Goal: Task Accomplishment & Management: Complete application form

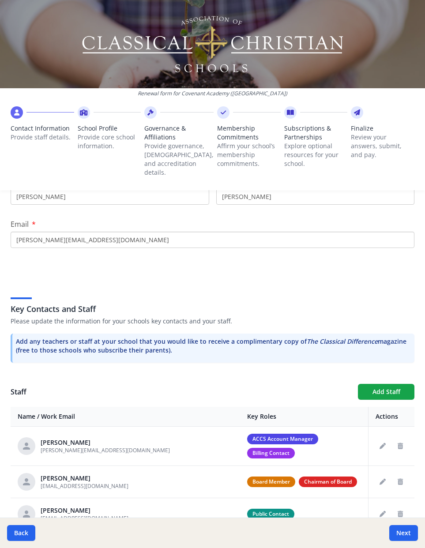
scroll to position [332, 0]
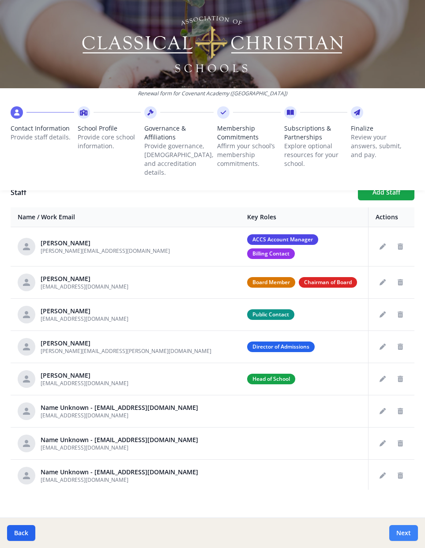
click at [402, 540] on button "Next" at bounding box center [403, 533] width 29 height 16
type input "[PHONE_NUMBER]"
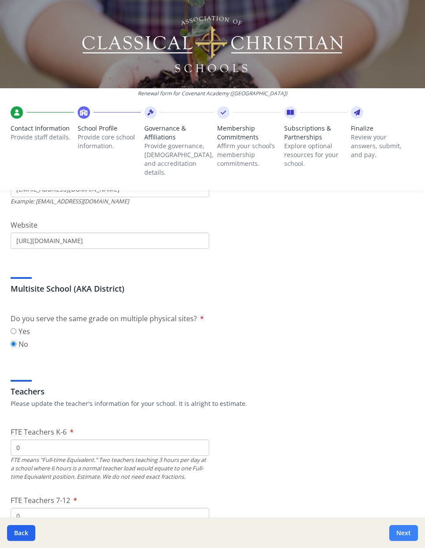
click at [401, 534] on button "Next" at bounding box center [403, 533] width 29 height 16
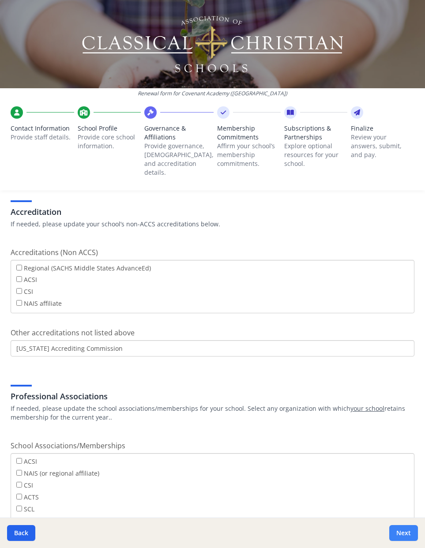
click at [407, 532] on button "Next" at bounding box center [403, 533] width 29 height 16
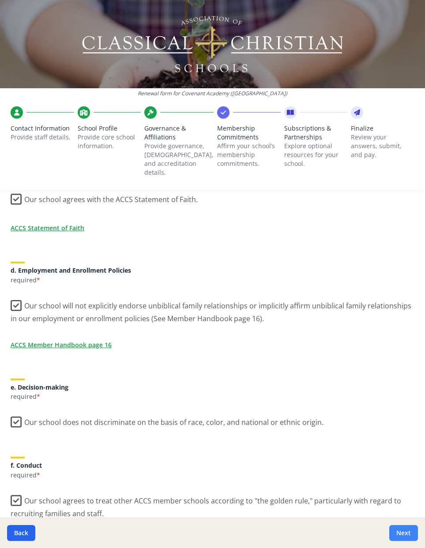
click at [407, 532] on button "Next" at bounding box center [403, 533] width 29 height 16
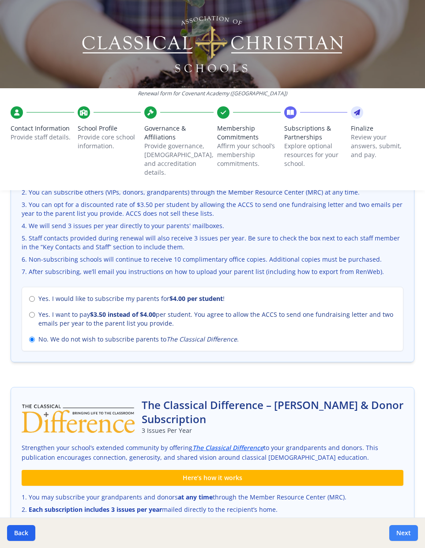
click at [407, 532] on button "Next" at bounding box center [403, 533] width 29 height 16
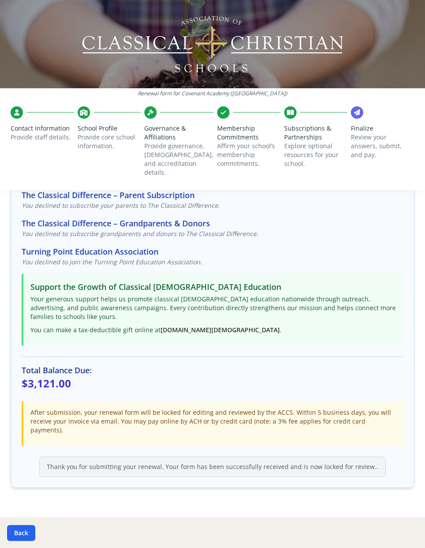
click at [407, 532] on div "Back" at bounding box center [212, 533] width 425 height 30
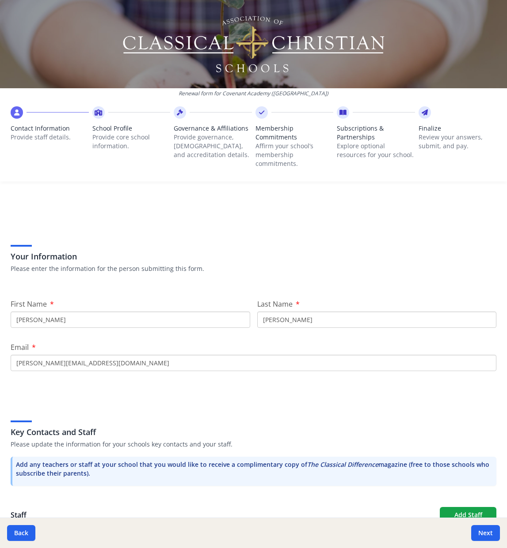
click at [488, 111] on div at bounding box center [457, 112] width 78 height 12
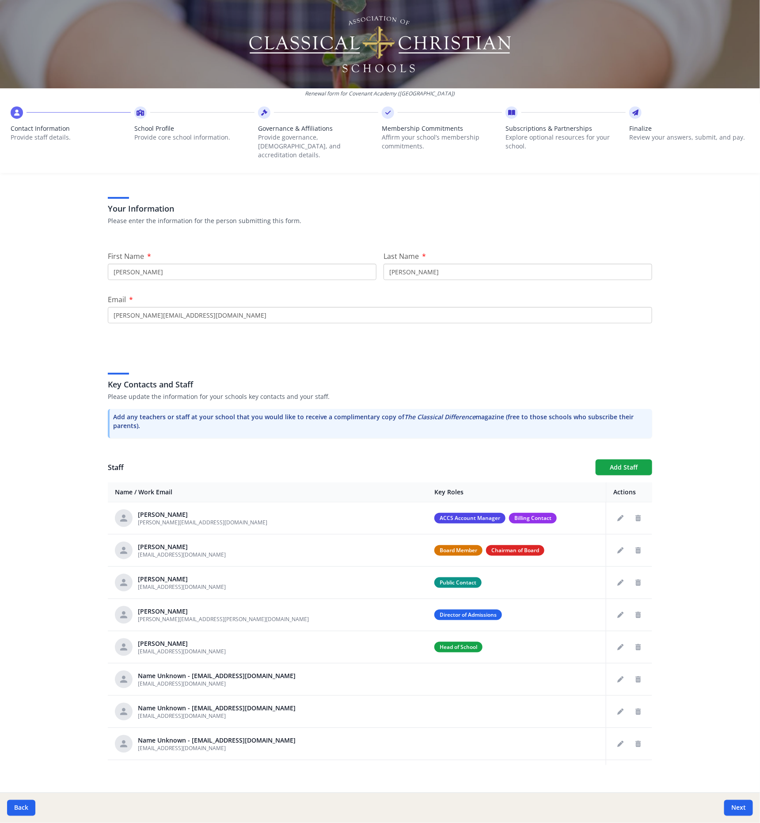
scroll to position [39, 0]
click at [139, 111] on icon at bounding box center [140, 112] width 8 height 9
click at [142, 111] on icon at bounding box center [140, 112] width 8 height 9
click at [614, 548] on button "Next" at bounding box center [738, 808] width 29 height 16
type input "[PHONE_NUMBER]"
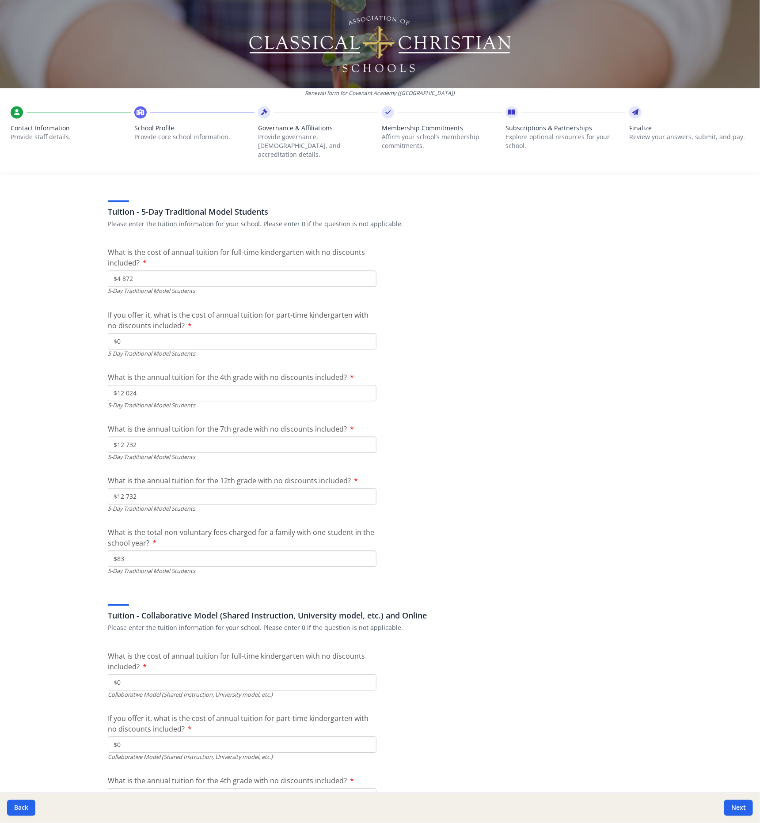
scroll to position [2472, 0]
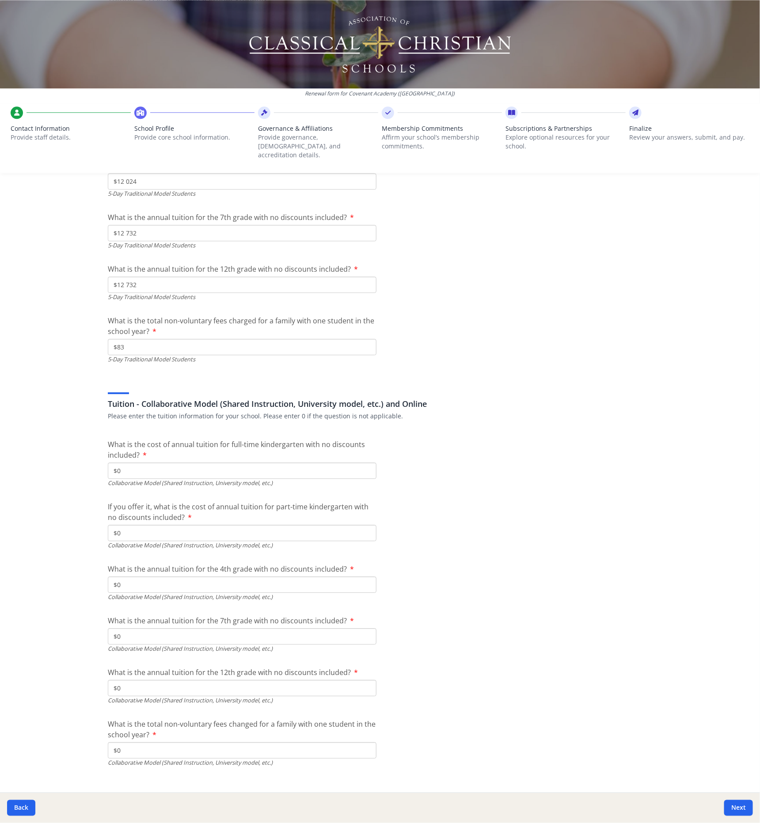
click at [274, 116] on div at bounding box center [318, 112] width 120 height 12
click at [614, 548] on button "Next" at bounding box center [738, 808] width 29 height 16
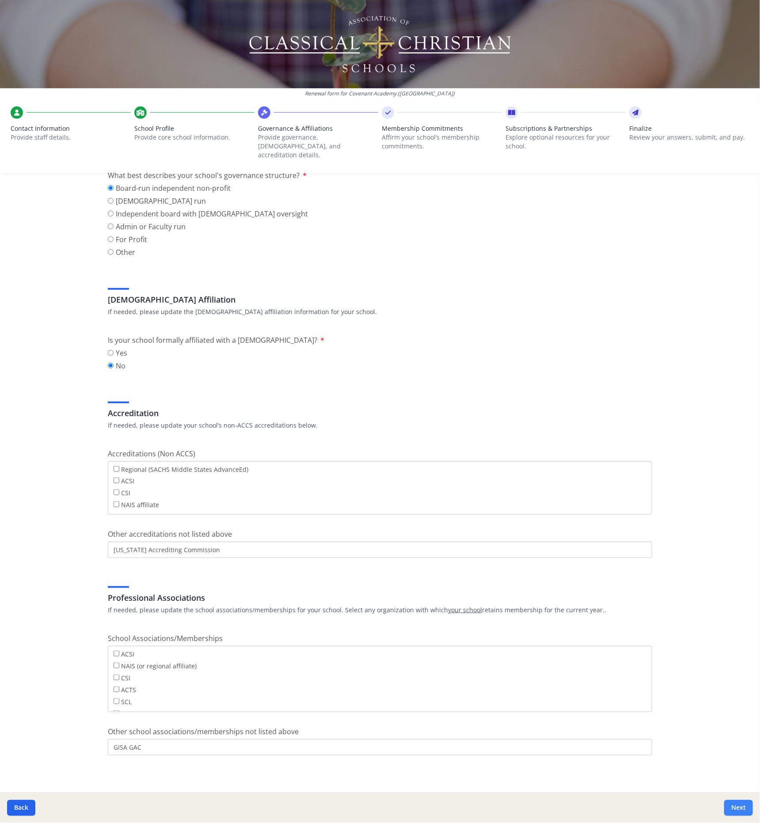
scroll to position [103, 0]
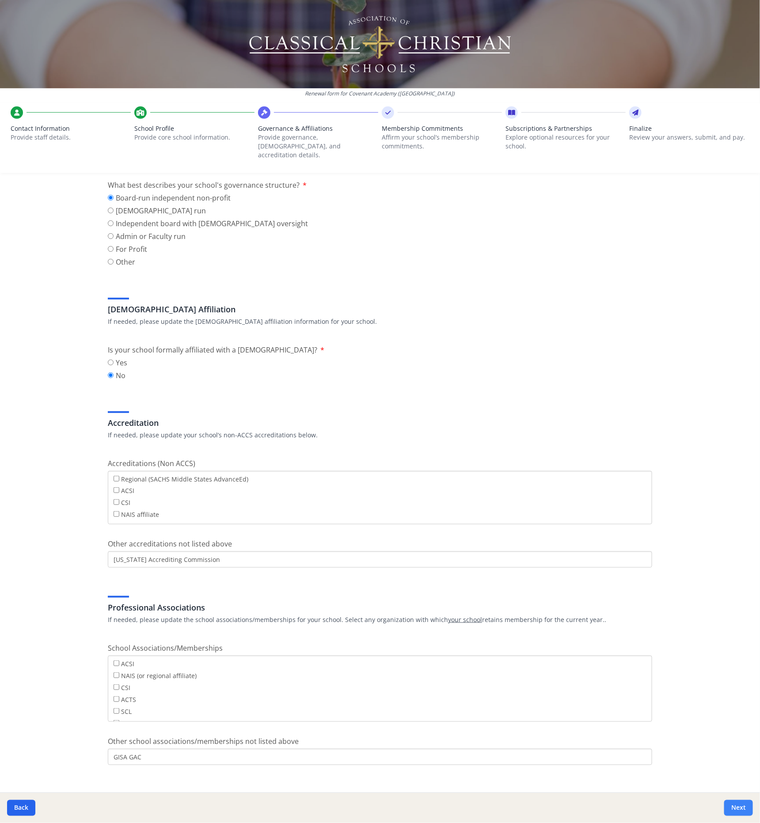
click at [614, 548] on button "Next" at bounding box center [738, 808] width 29 height 16
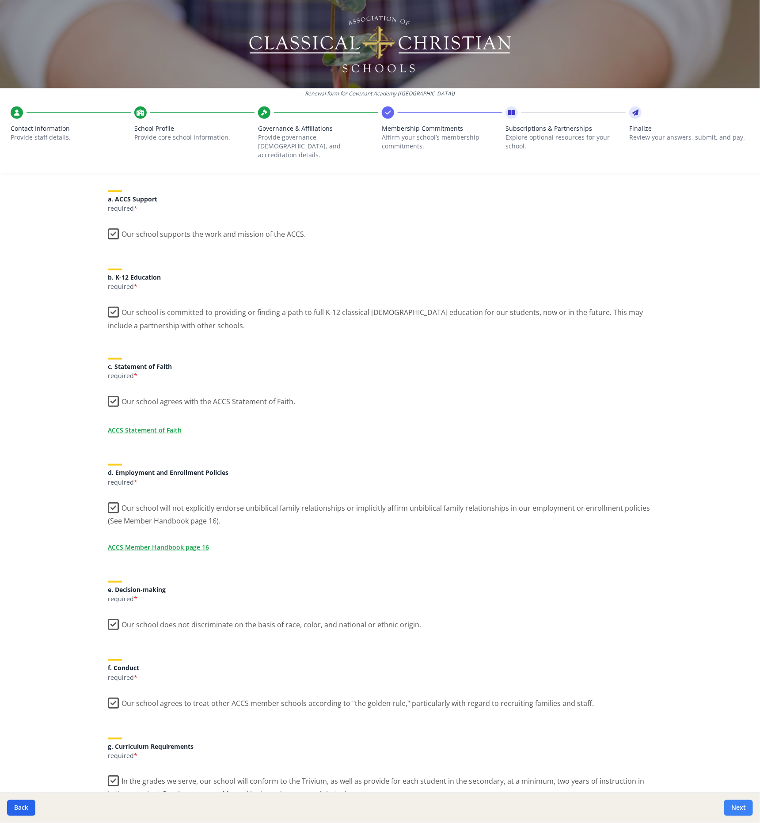
click at [614, 548] on button "Next" at bounding box center [738, 808] width 29 height 16
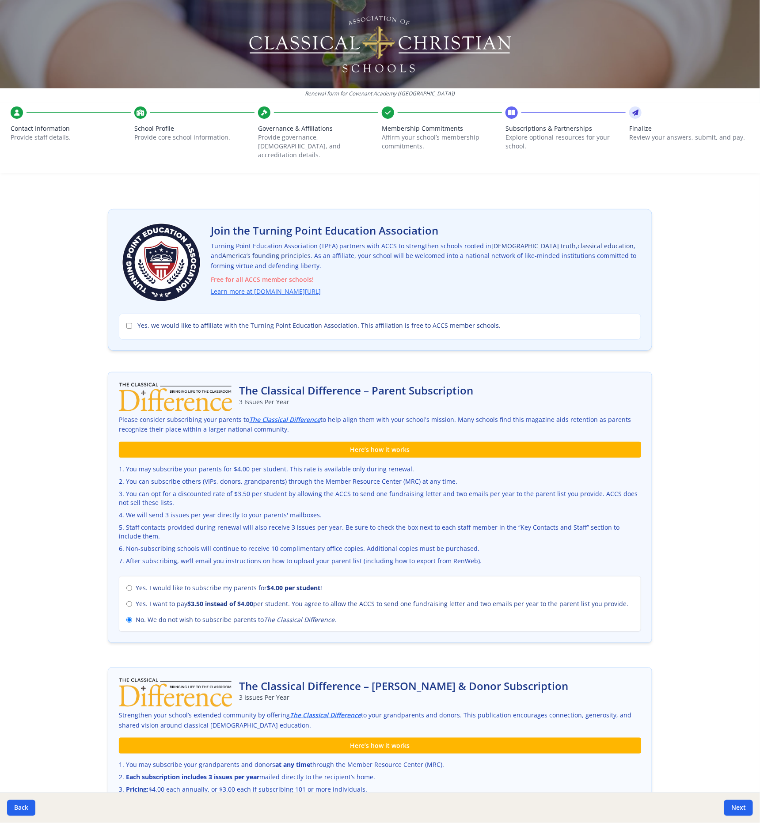
scroll to position [0, 0]
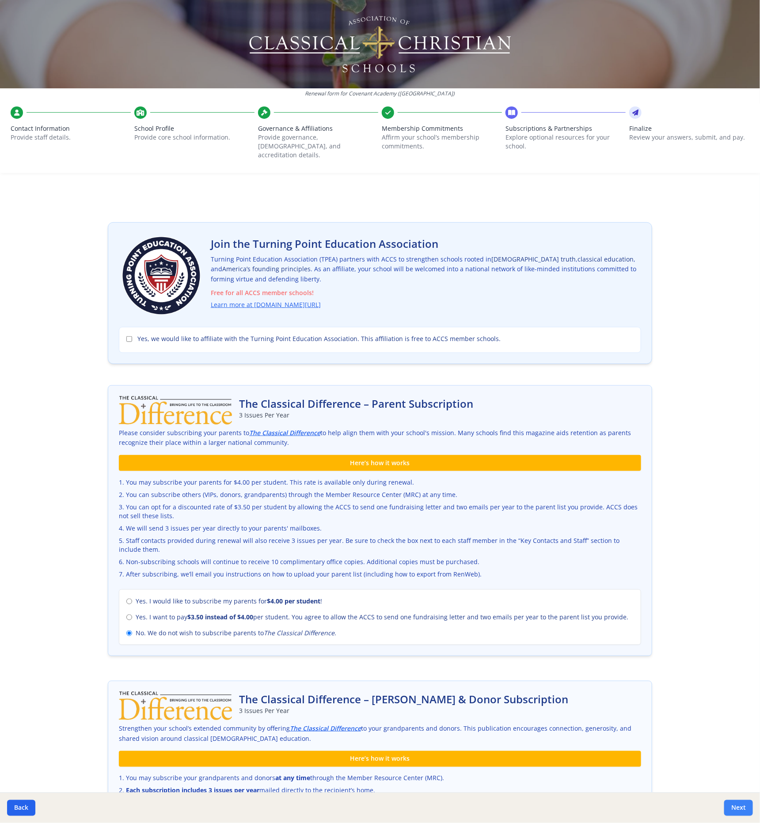
click at [614, 548] on button "Next" at bounding box center [738, 808] width 29 height 16
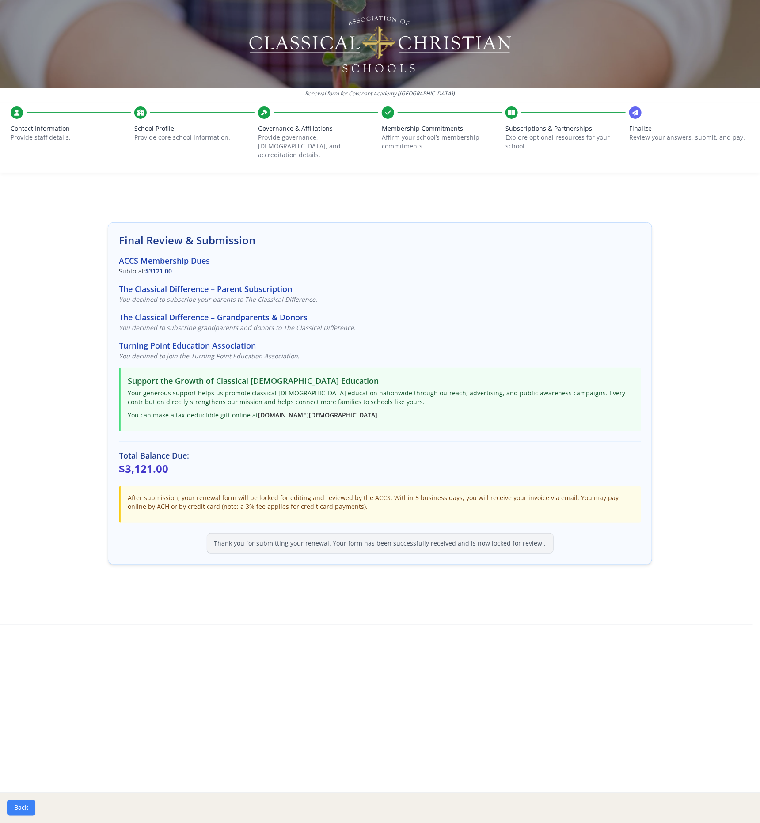
click at [23, 548] on button "Back" at bounding box center [21, 808] width 28 height 16
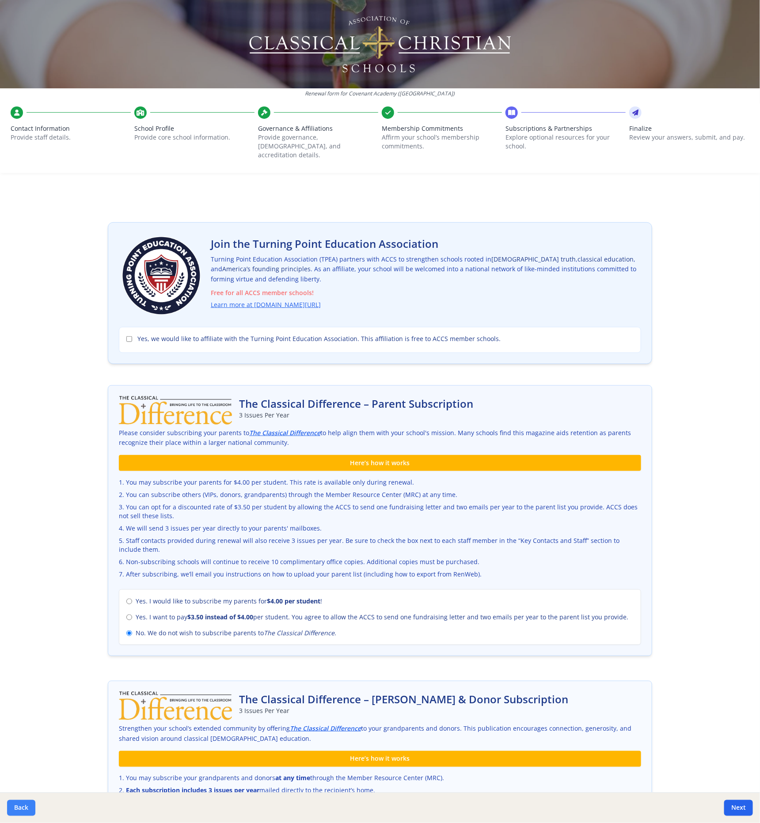
click at [23, 548] on button "Back" at bounding box center [21, 808] width 28 height 16
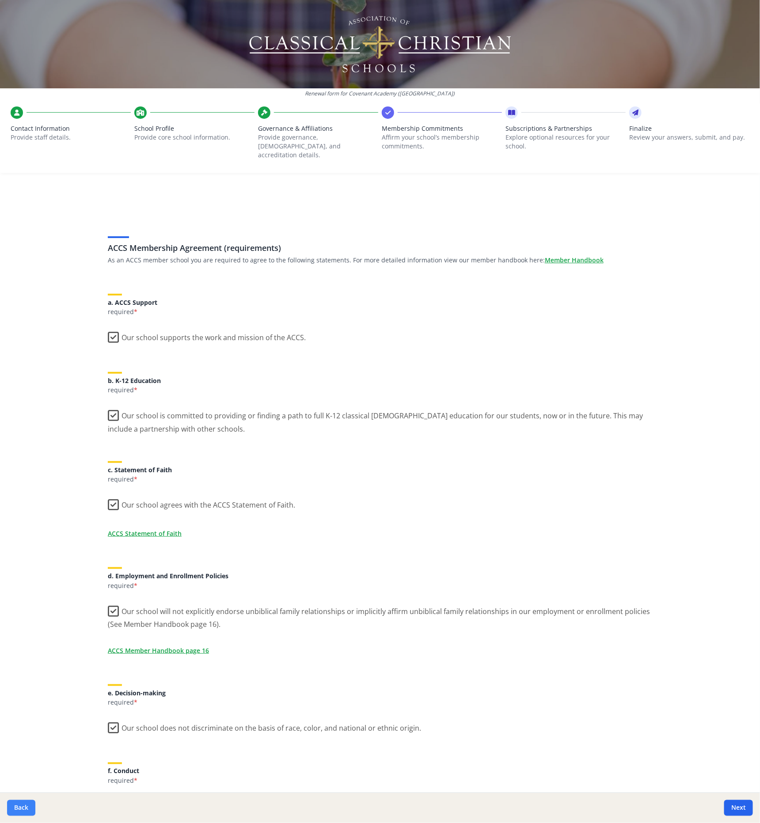
click at [23, 548] on button "Back" at bounding box center [21, 808] width 28 height 16
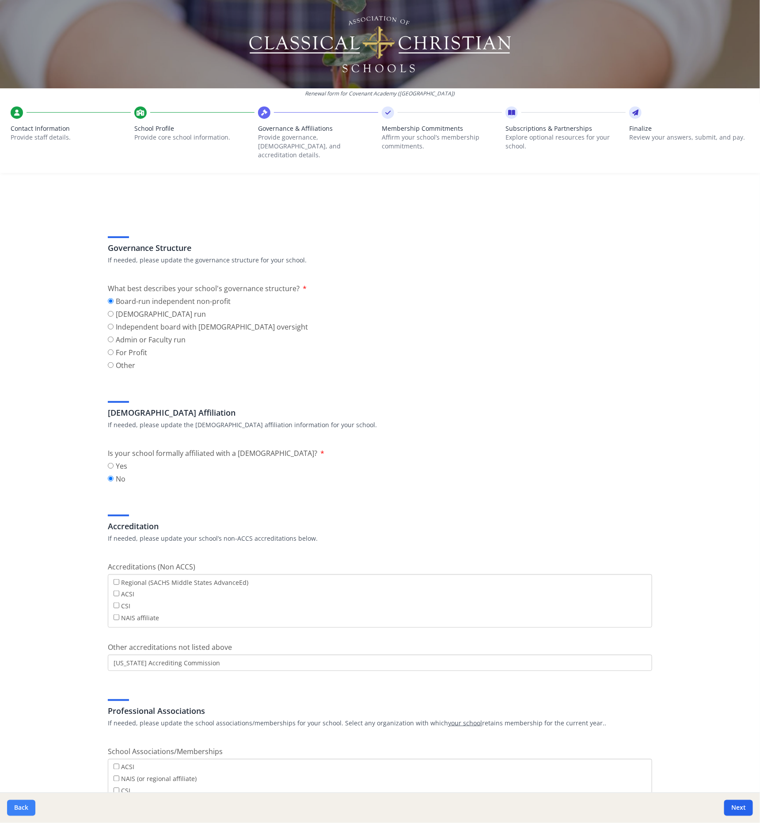
click at [23, 548] on button "Back" at bounding box center [21, 808] width 28 height 16
type input "[PHONE_NUMBER]"
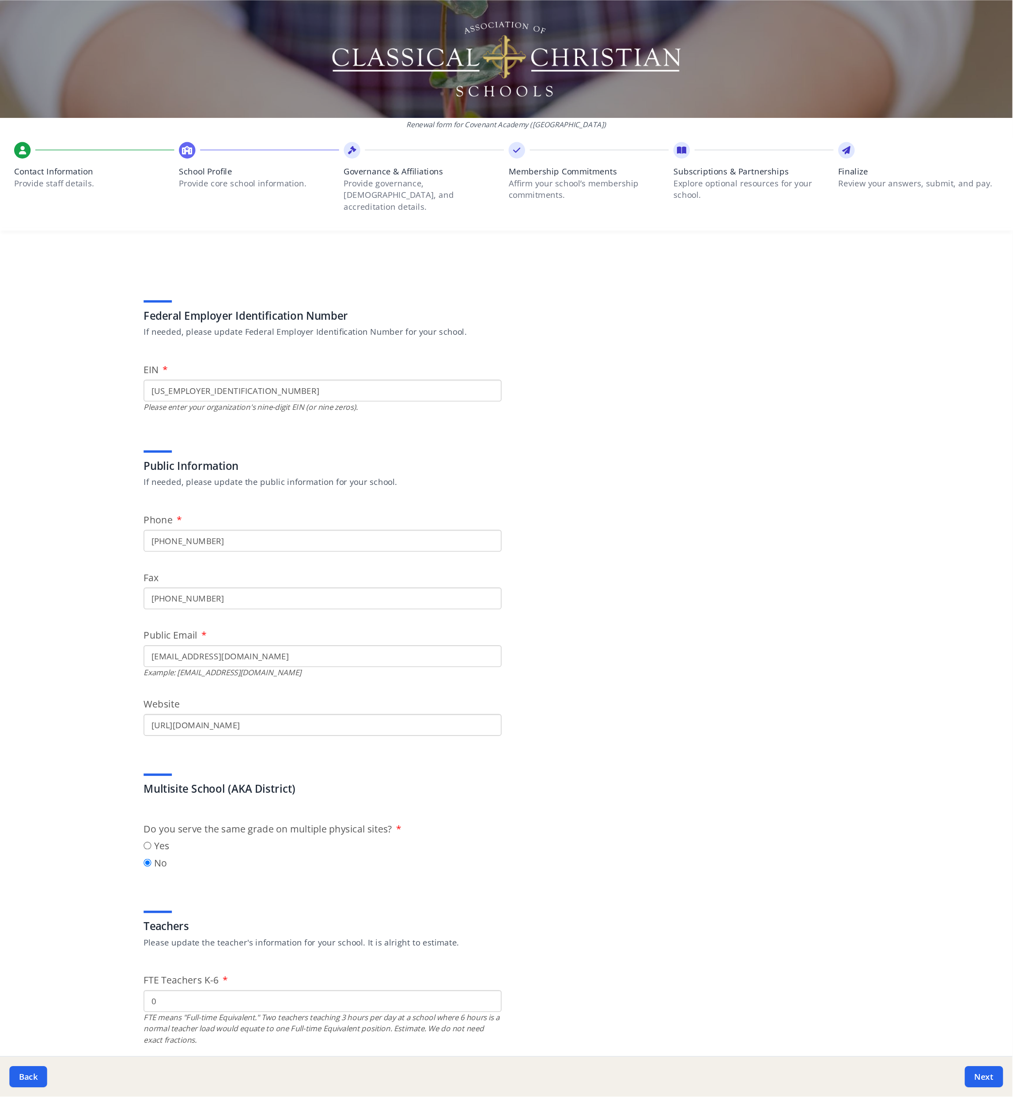
scroll to position [11, 0]
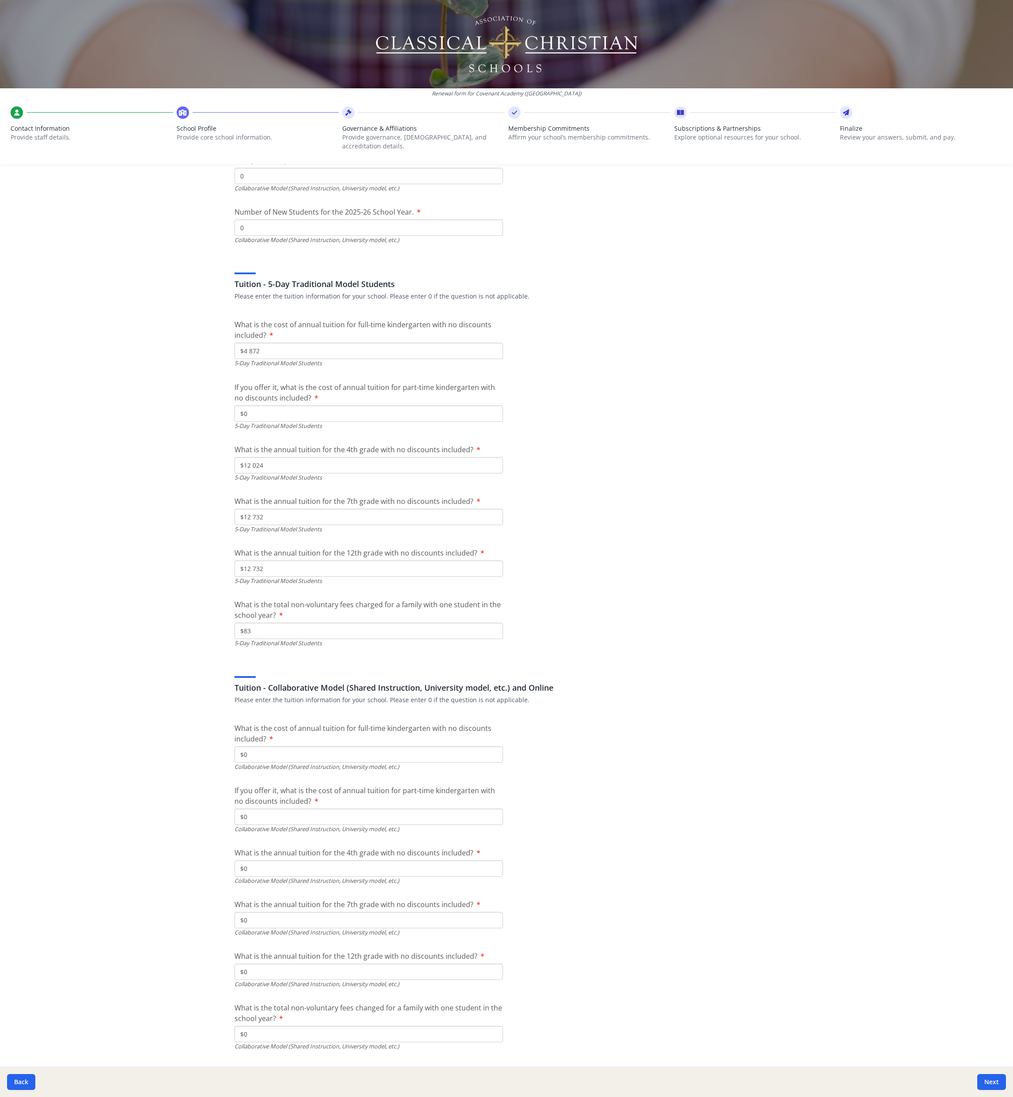
scroll to position [2192, 0]
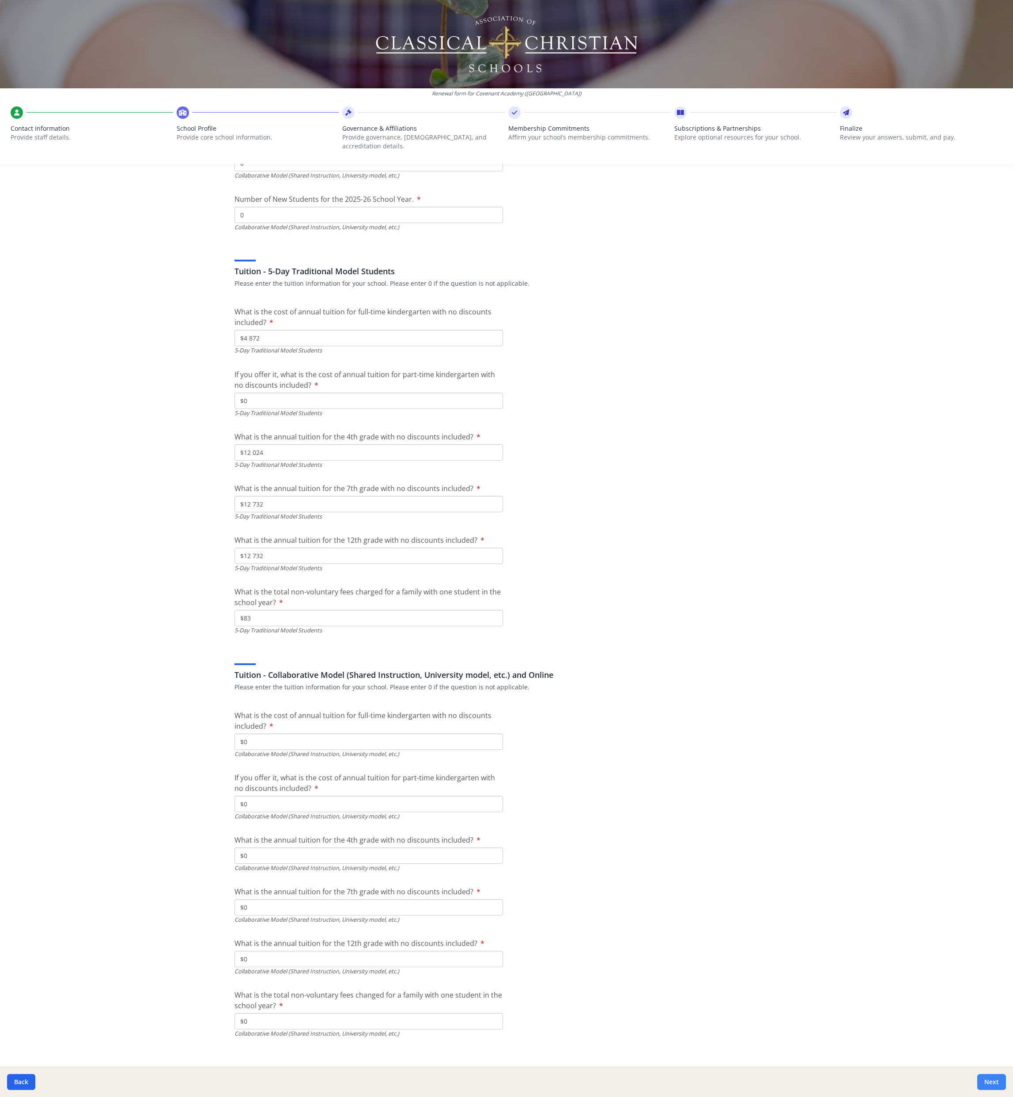
click at [614, 548] on button "Next" at bounding box center [991, 1082] width 29 height 16
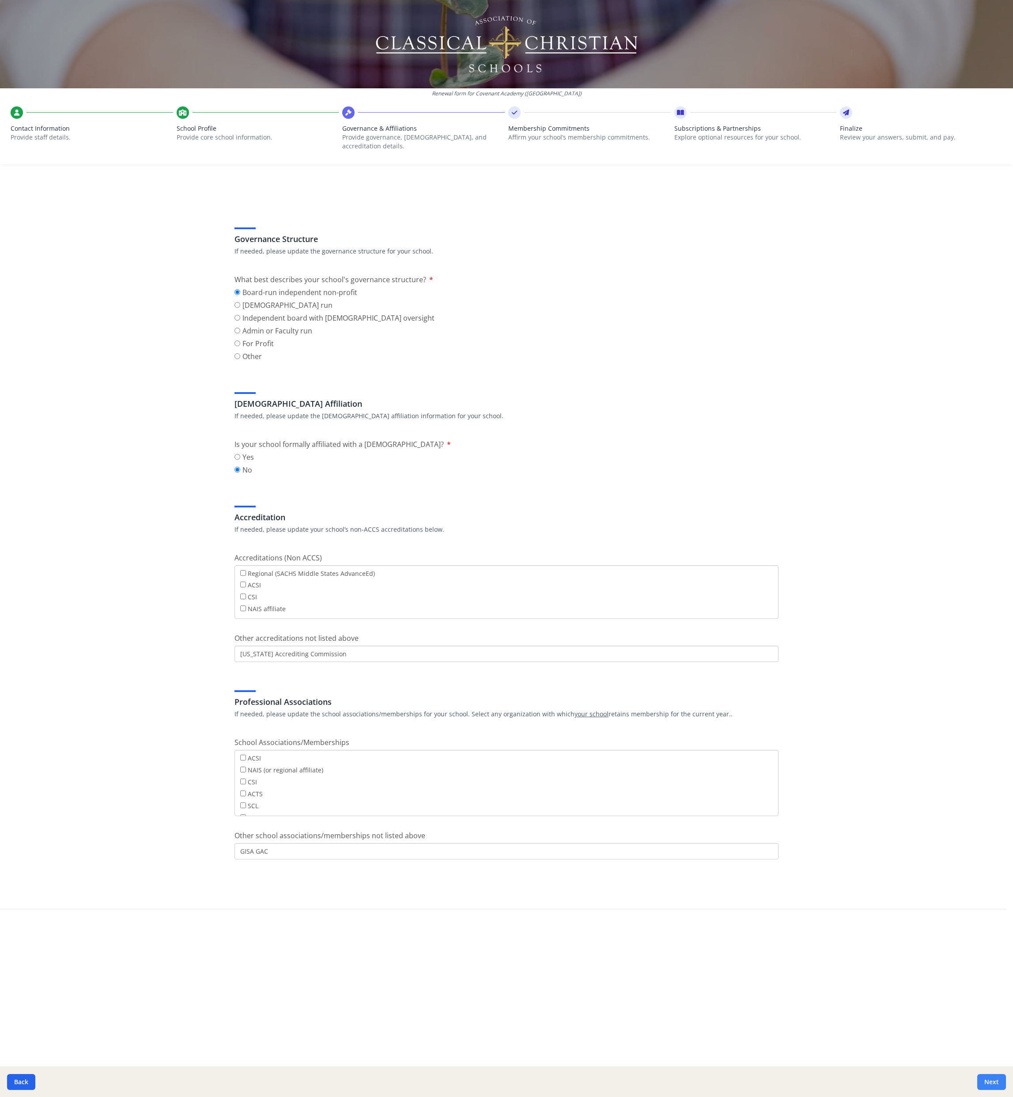
scroll to position [0, 0]
click at [614, 548] on button "Next" at bounding box center [991, 1082] width 29 height 16
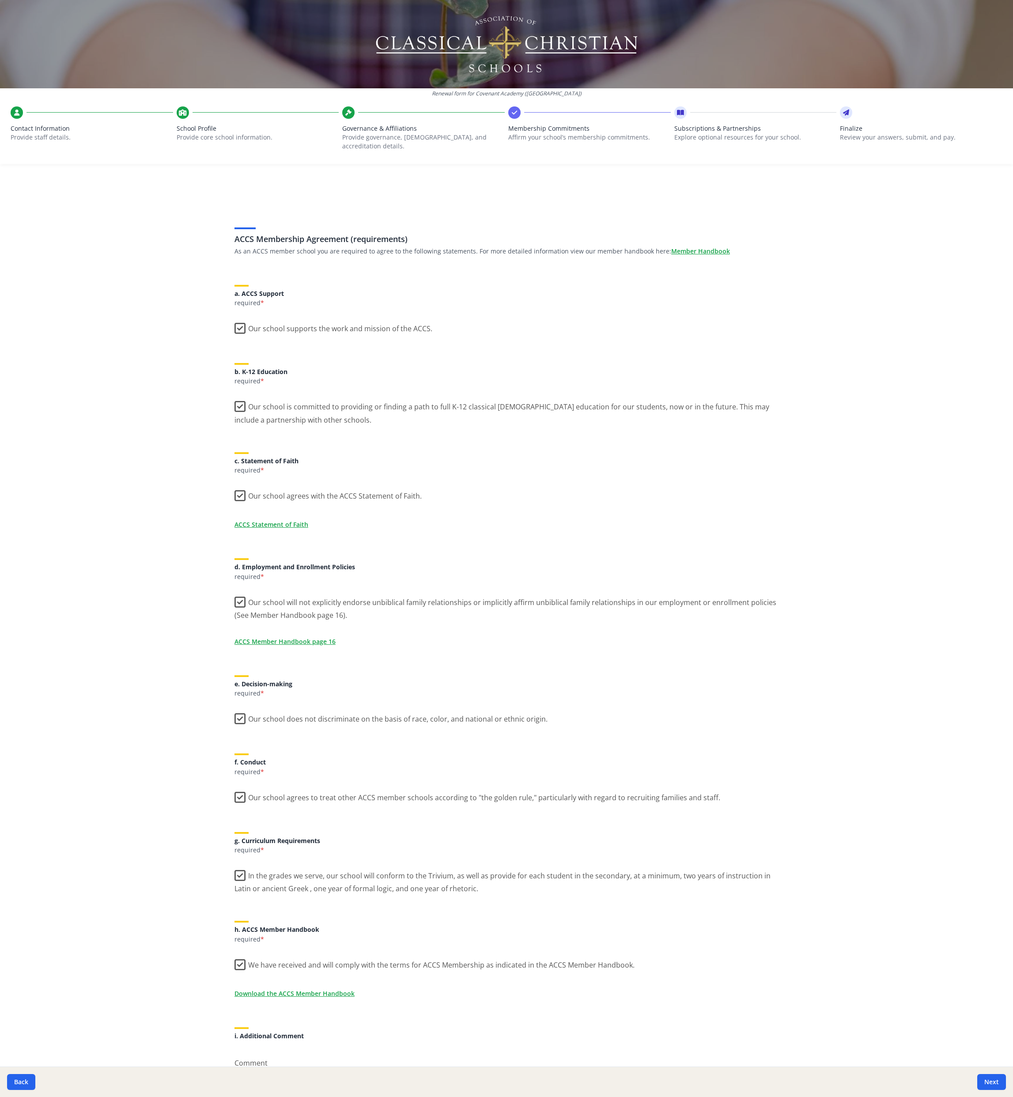
scroll to position [2, 0]
click at [614, 495] on div "ACCS Membership Agreement (requirements) As an ACCS member school you are requi…" at bounding box center [506, 670] width 565 height 960
click at [614, 548] on button "Next" at bounding box center [991, 1082] width 29 height 16
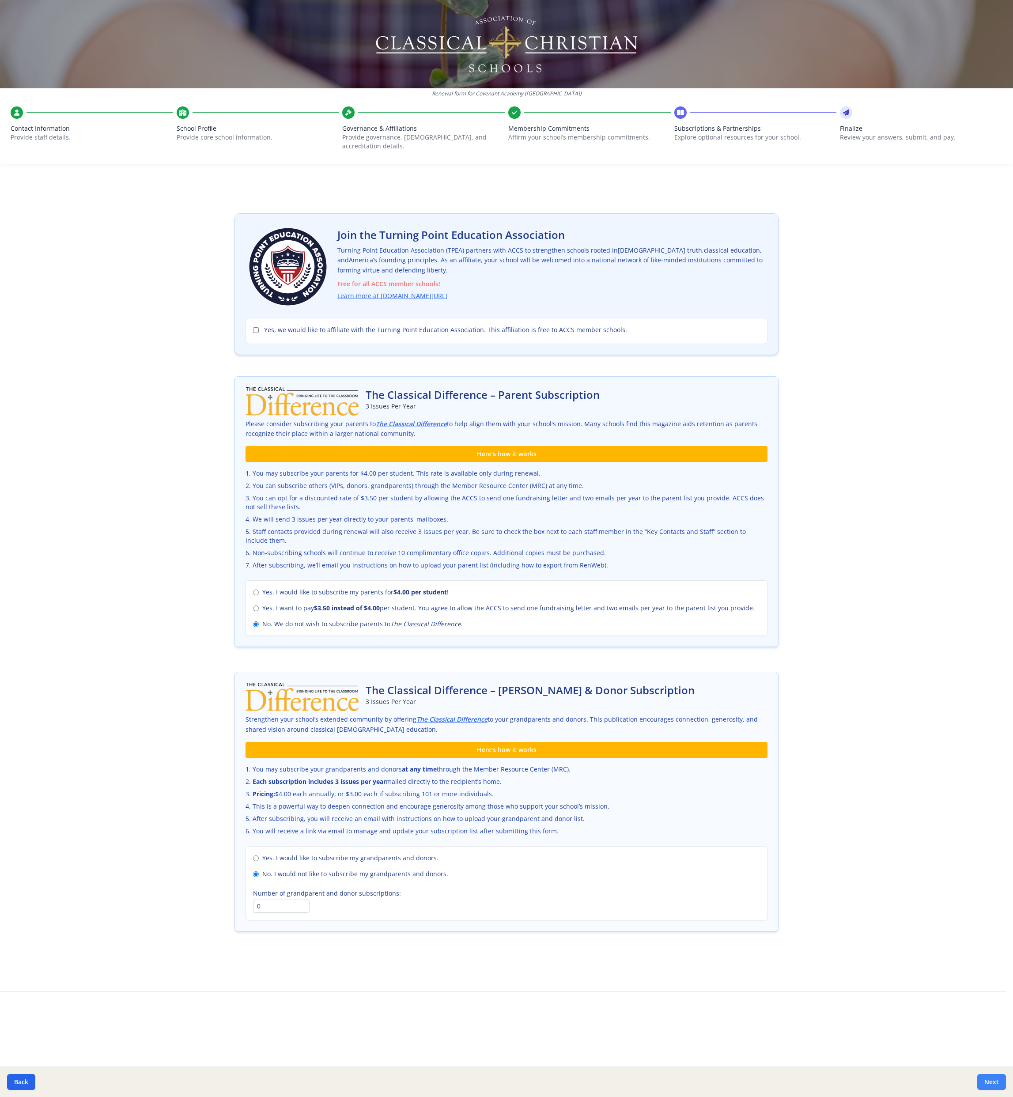
click at [614, 548] on button "Next" at bounding box center [991, 1082] width 29 height 16
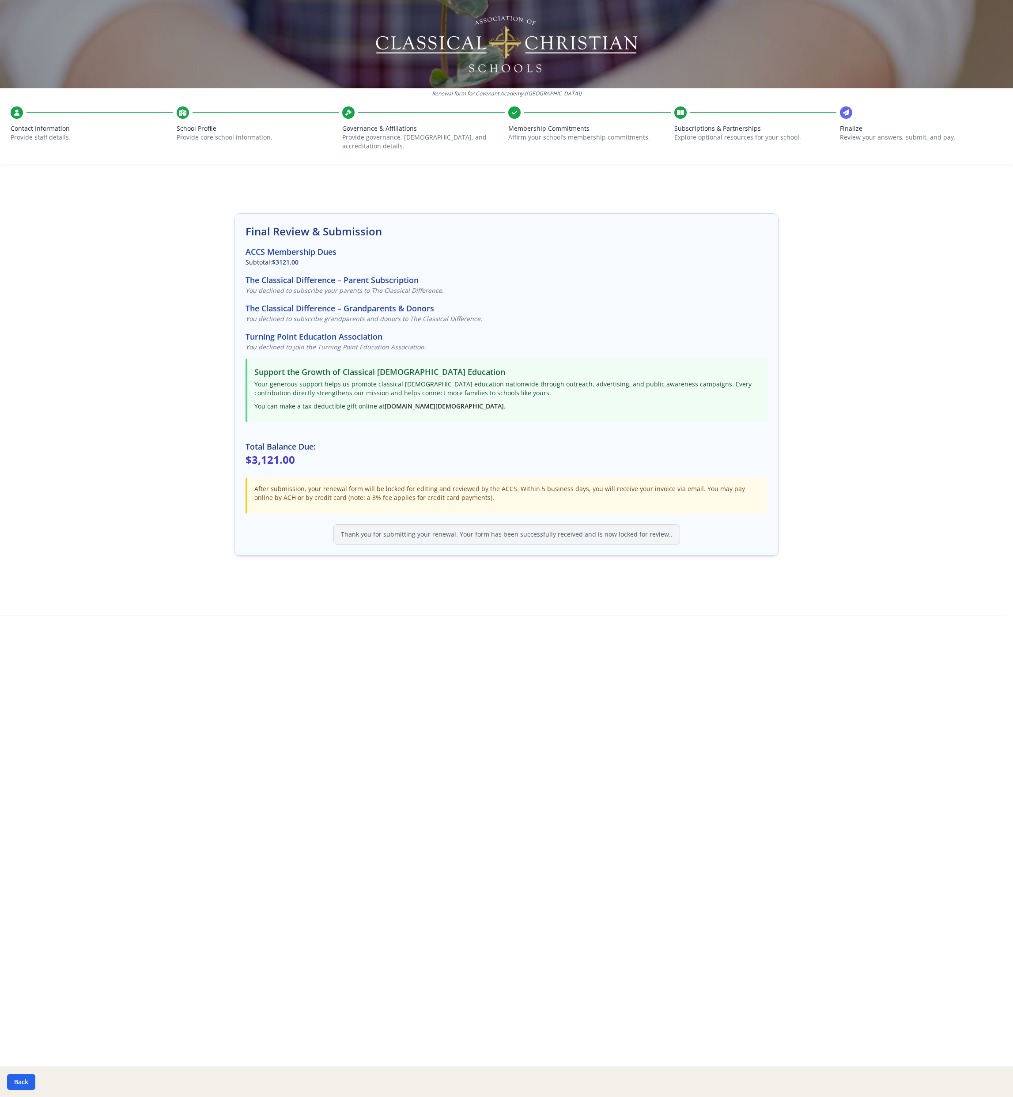
click at [614, 125] on span "Finalize" at bounding box center [921, 128] width 163 height 9
